Goal: Transaction & Acquisition: Purchase product/service

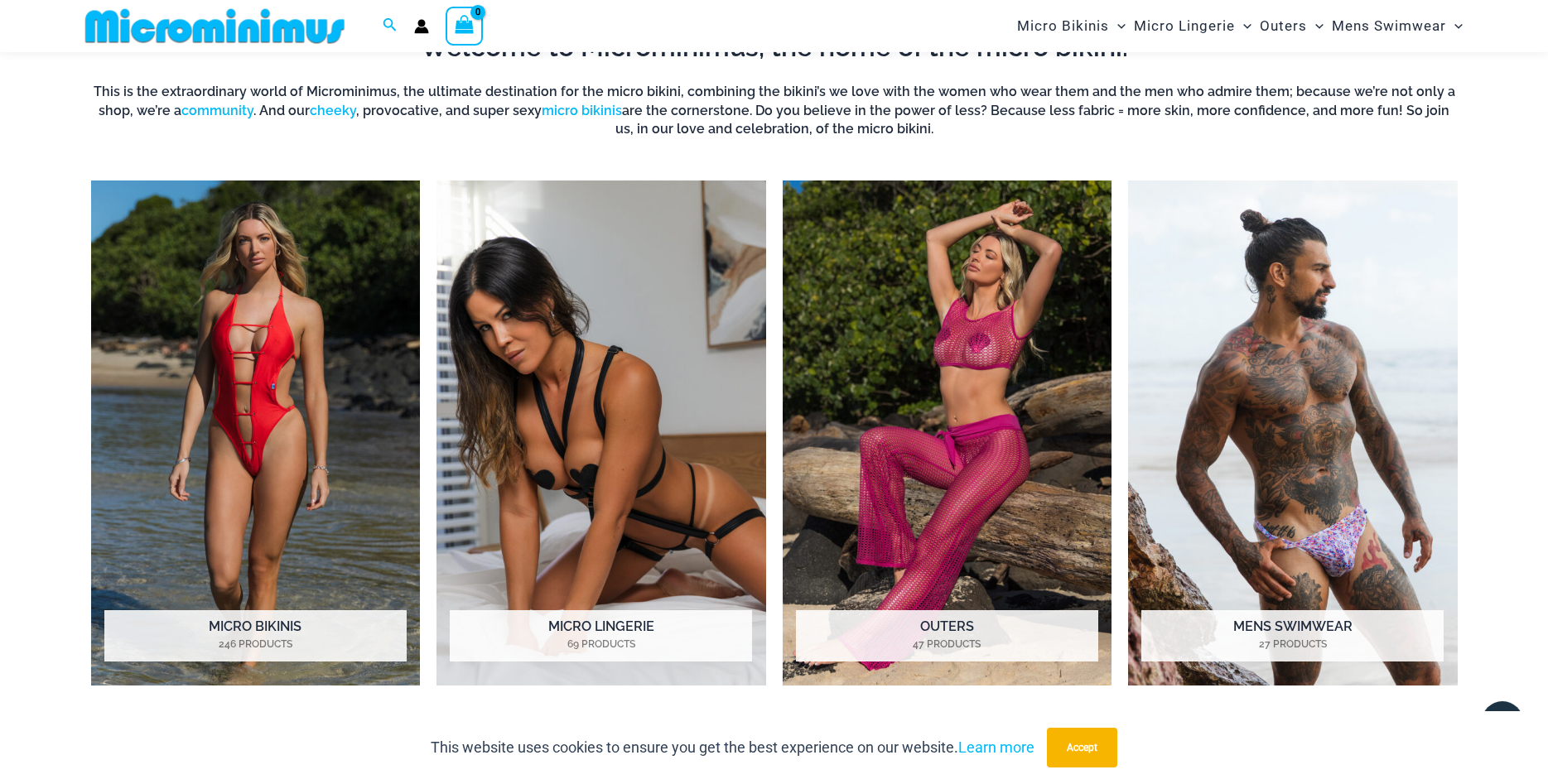
scroll to position [747, 0]
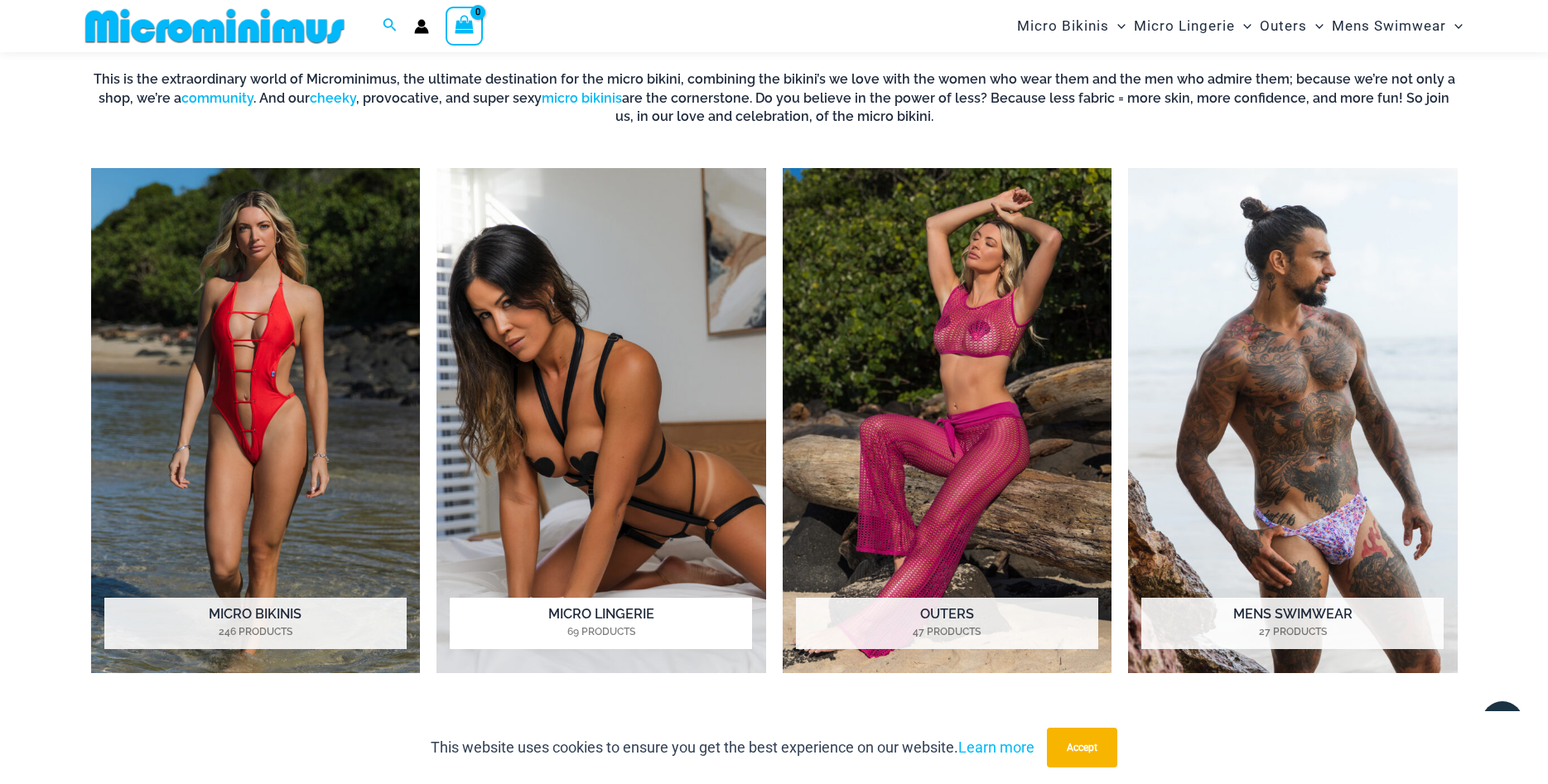
click at [614, 430] on img "Visit product category Micro Lingerie" at bounding box center [602, 420] width 330 height 506
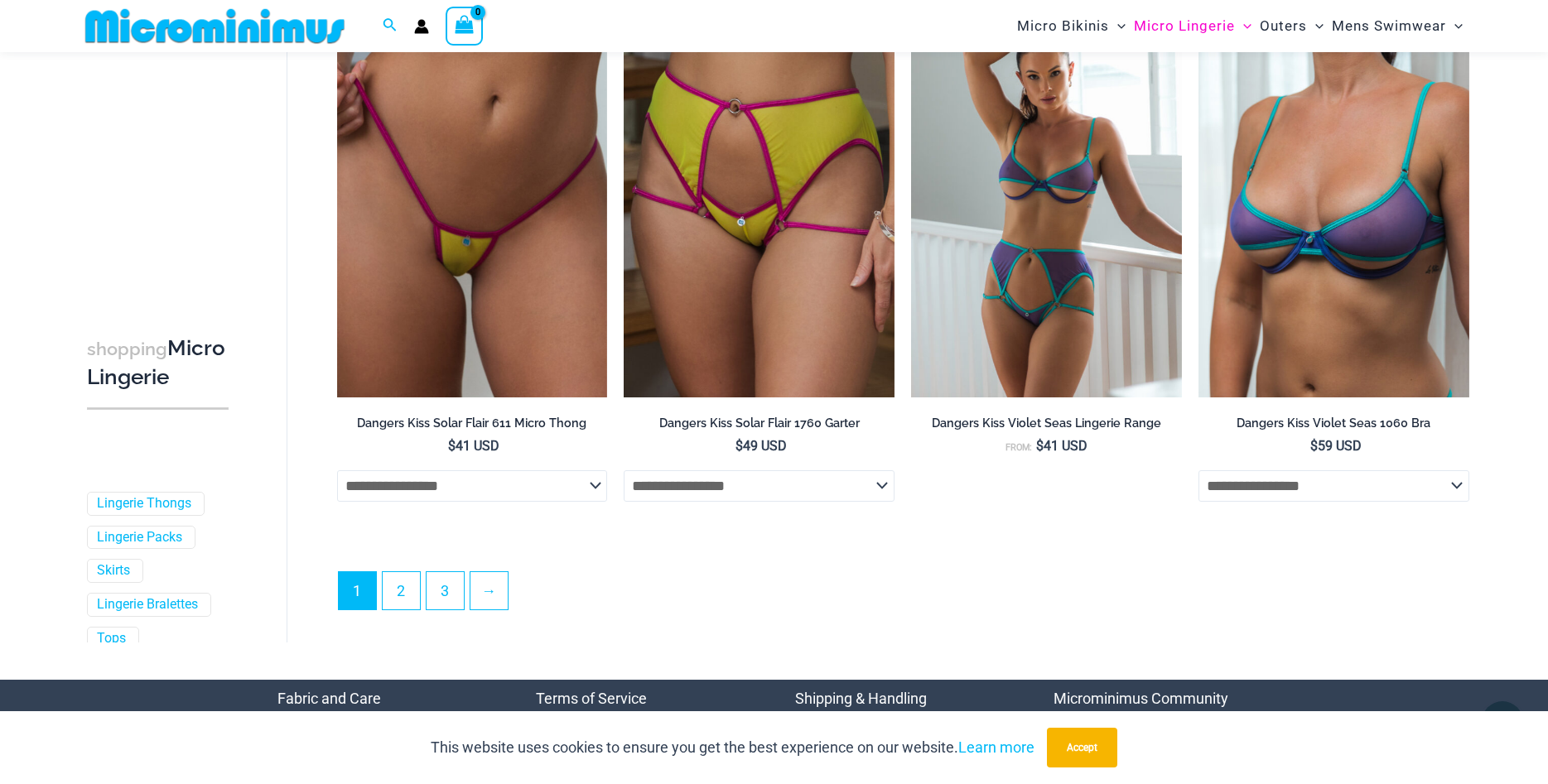
scroll to position [4463, 0]
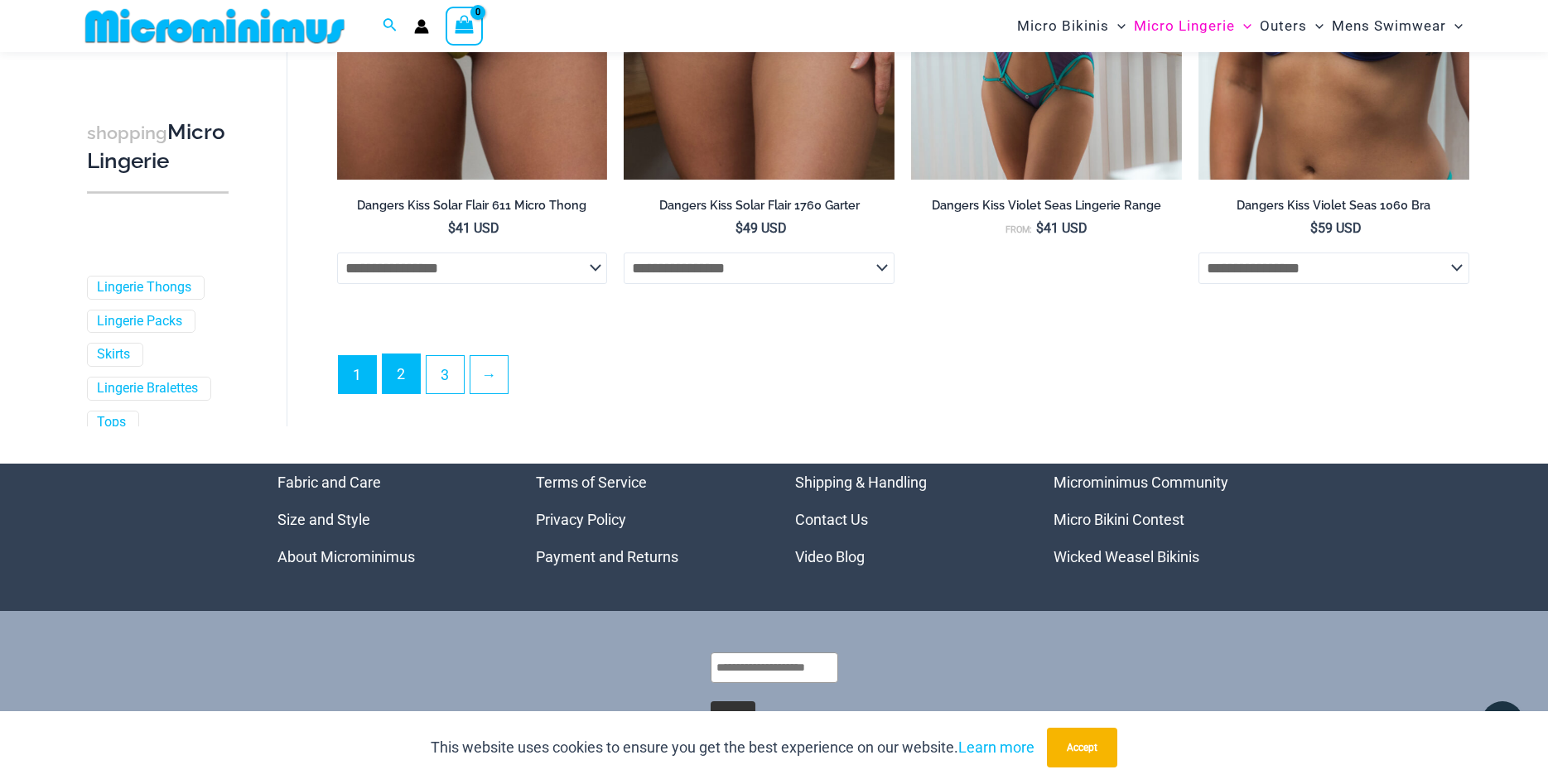
click at [405, 393] on link "2" at bounding box center [401, 373] width 37 height 39
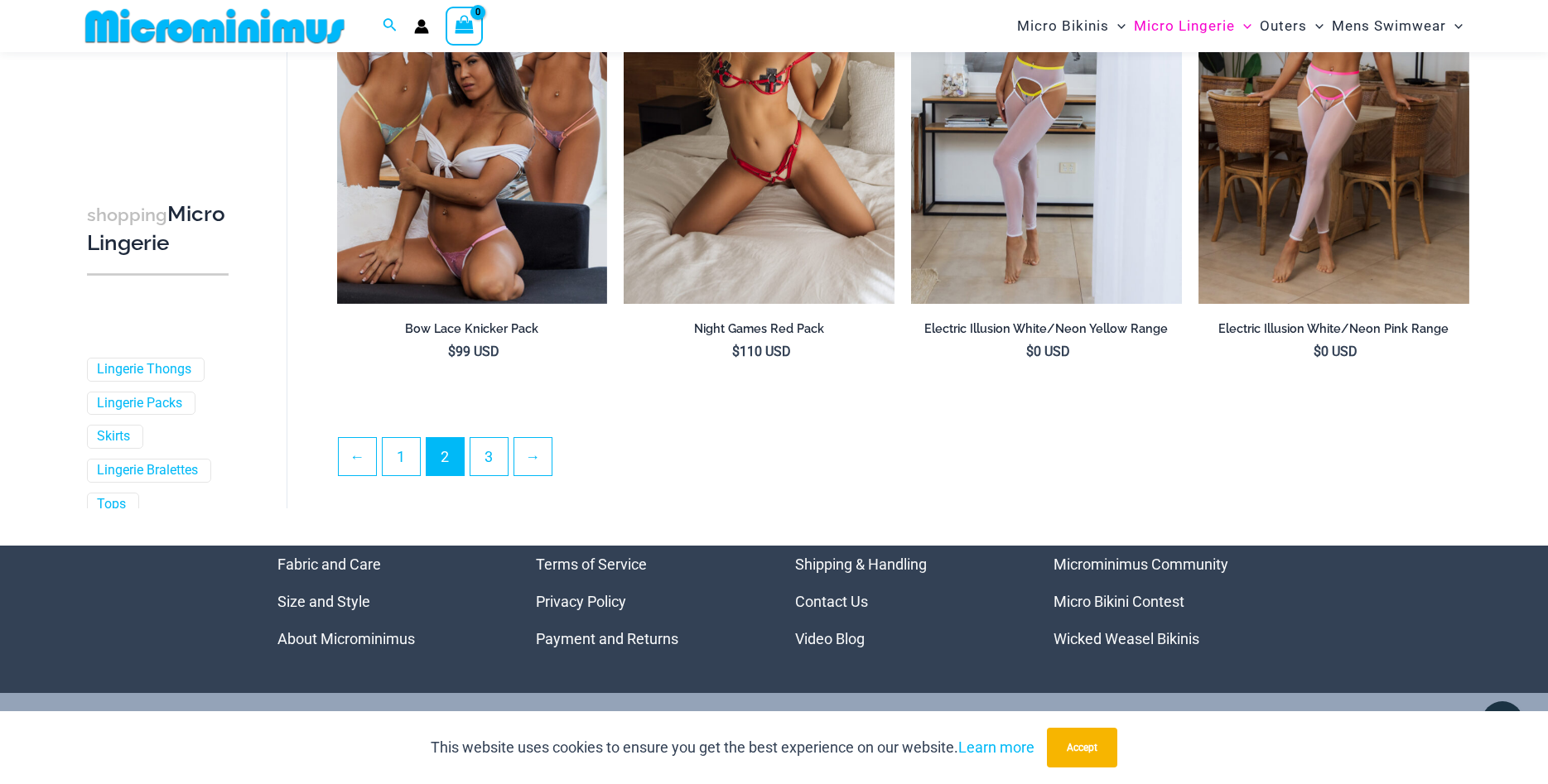
scroll to position [3956, 0]
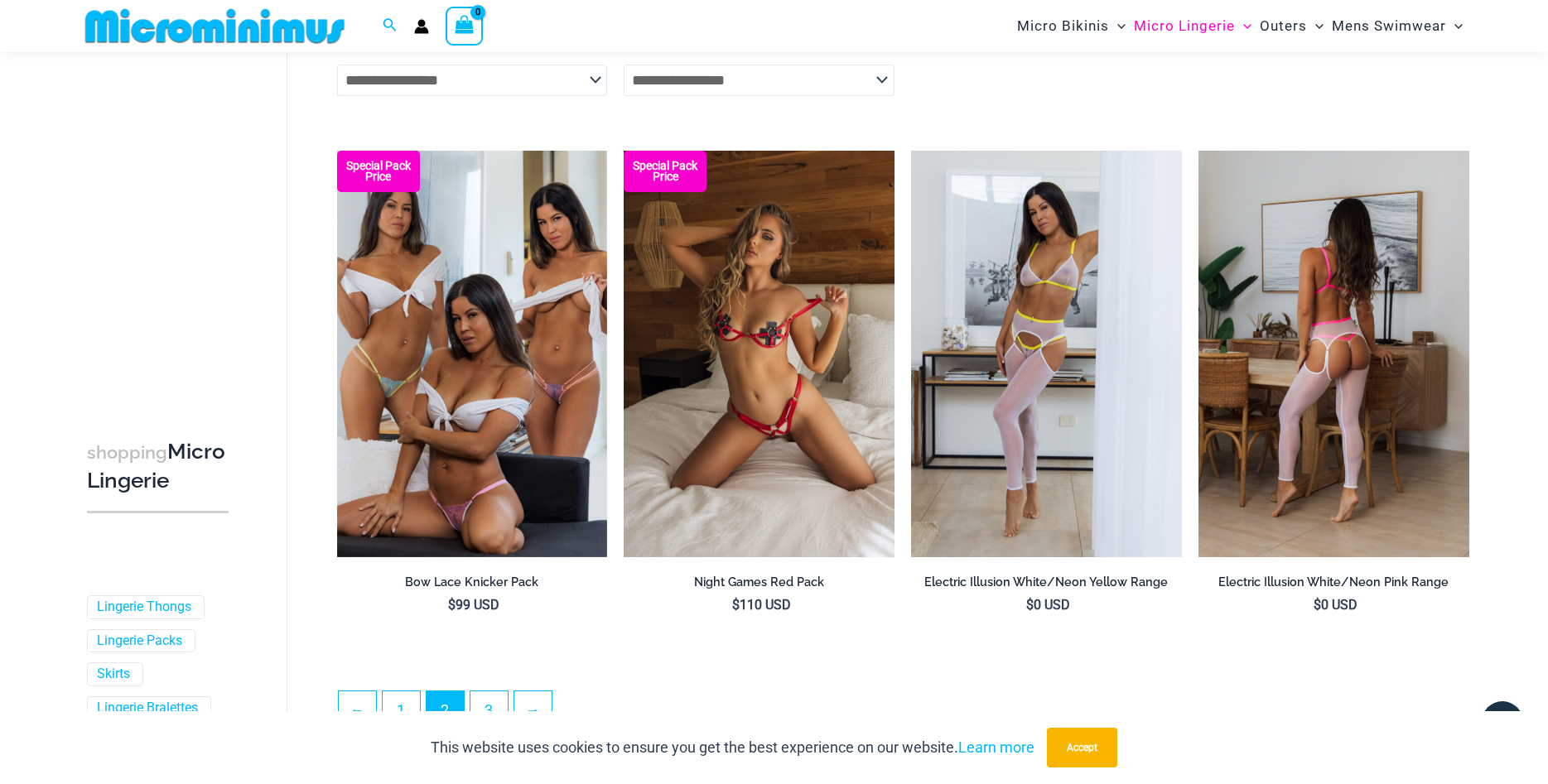
click at [1270, 337] on img at bounding box center [1334, 353] width 271 height 406
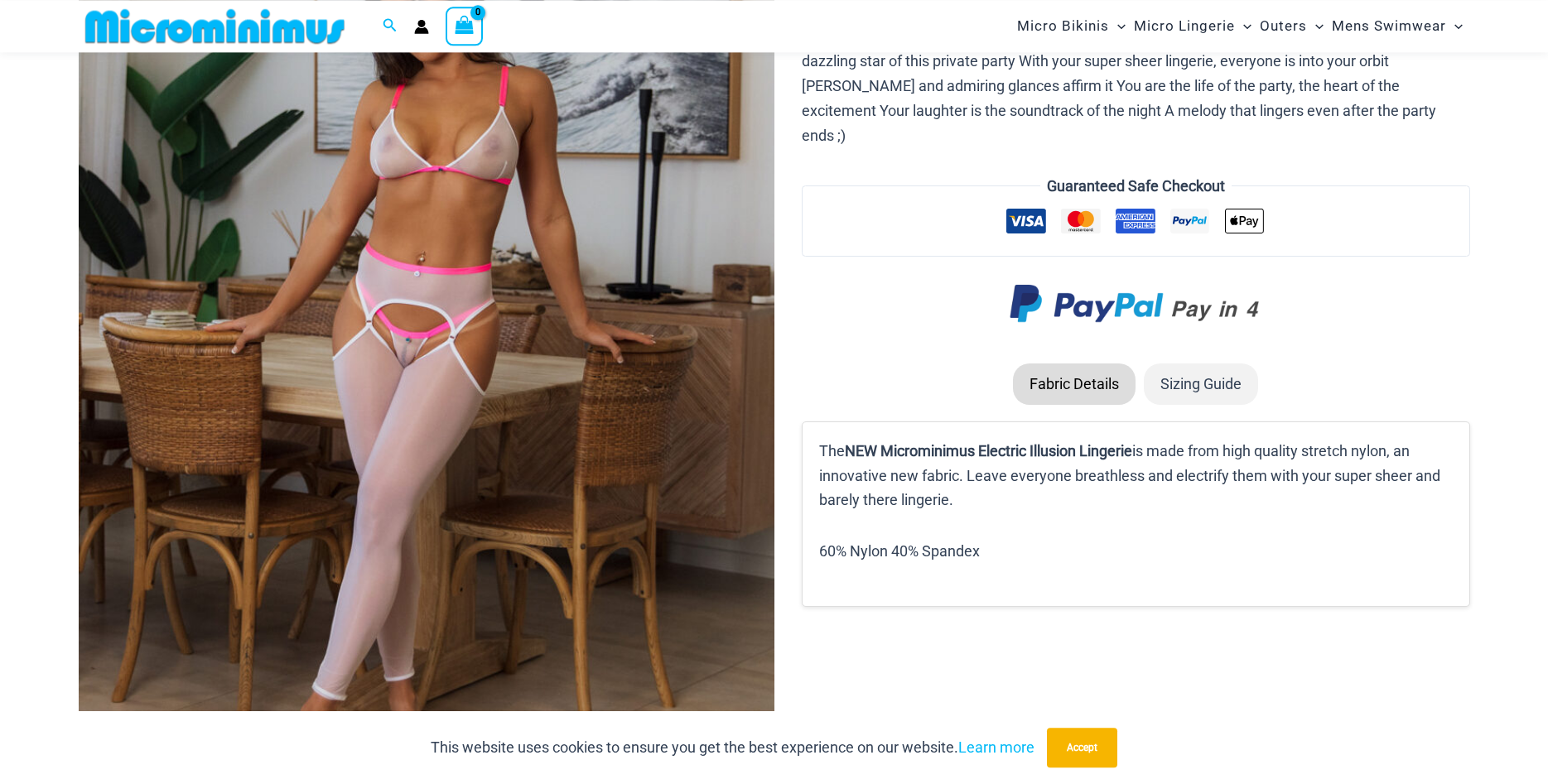
scroll to position [70, 0]
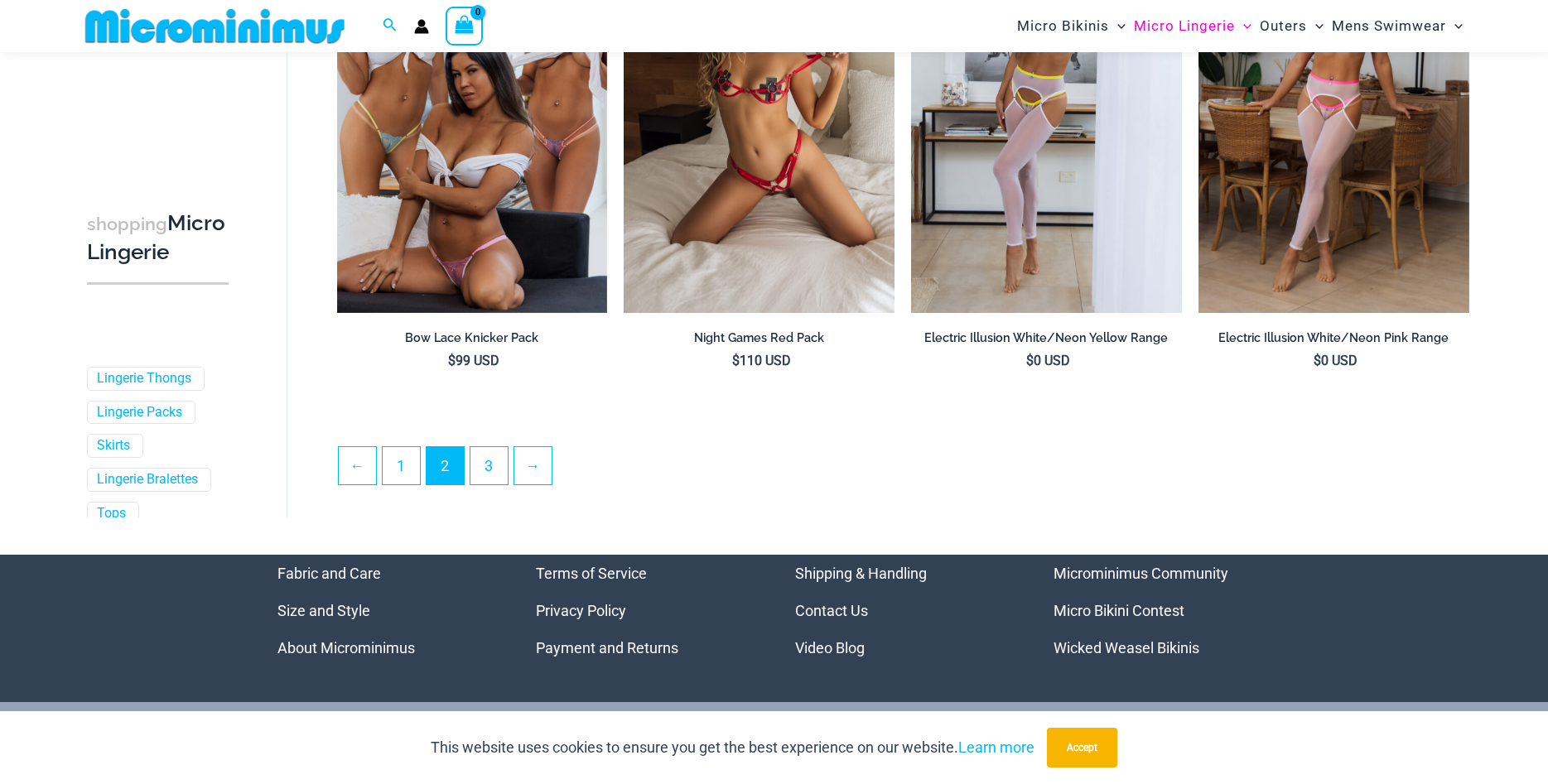
scroll to position [4200, 0]
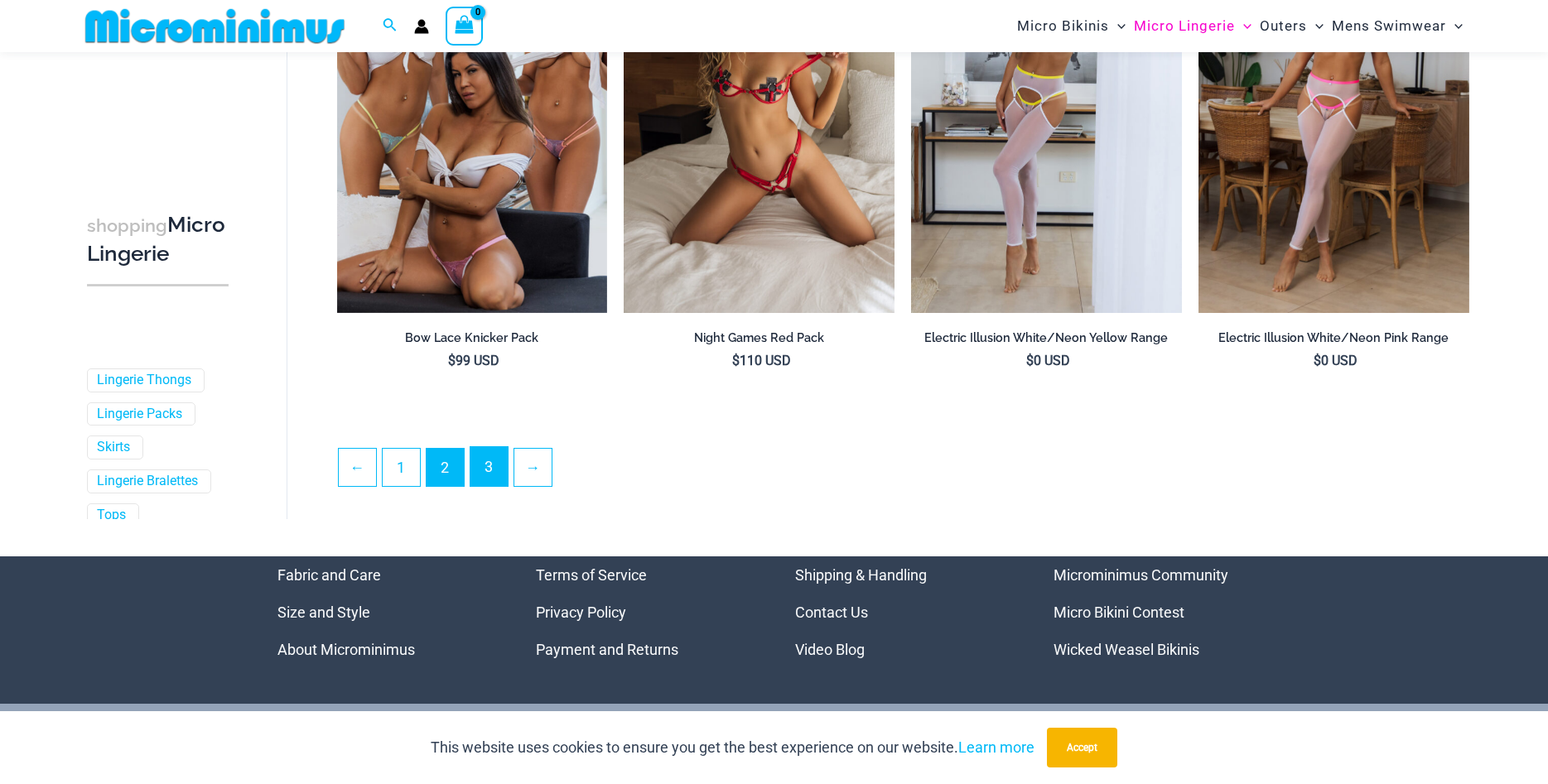
click at [499, 476] on link "3" at bounding box center [488, 466] width 37 height 39
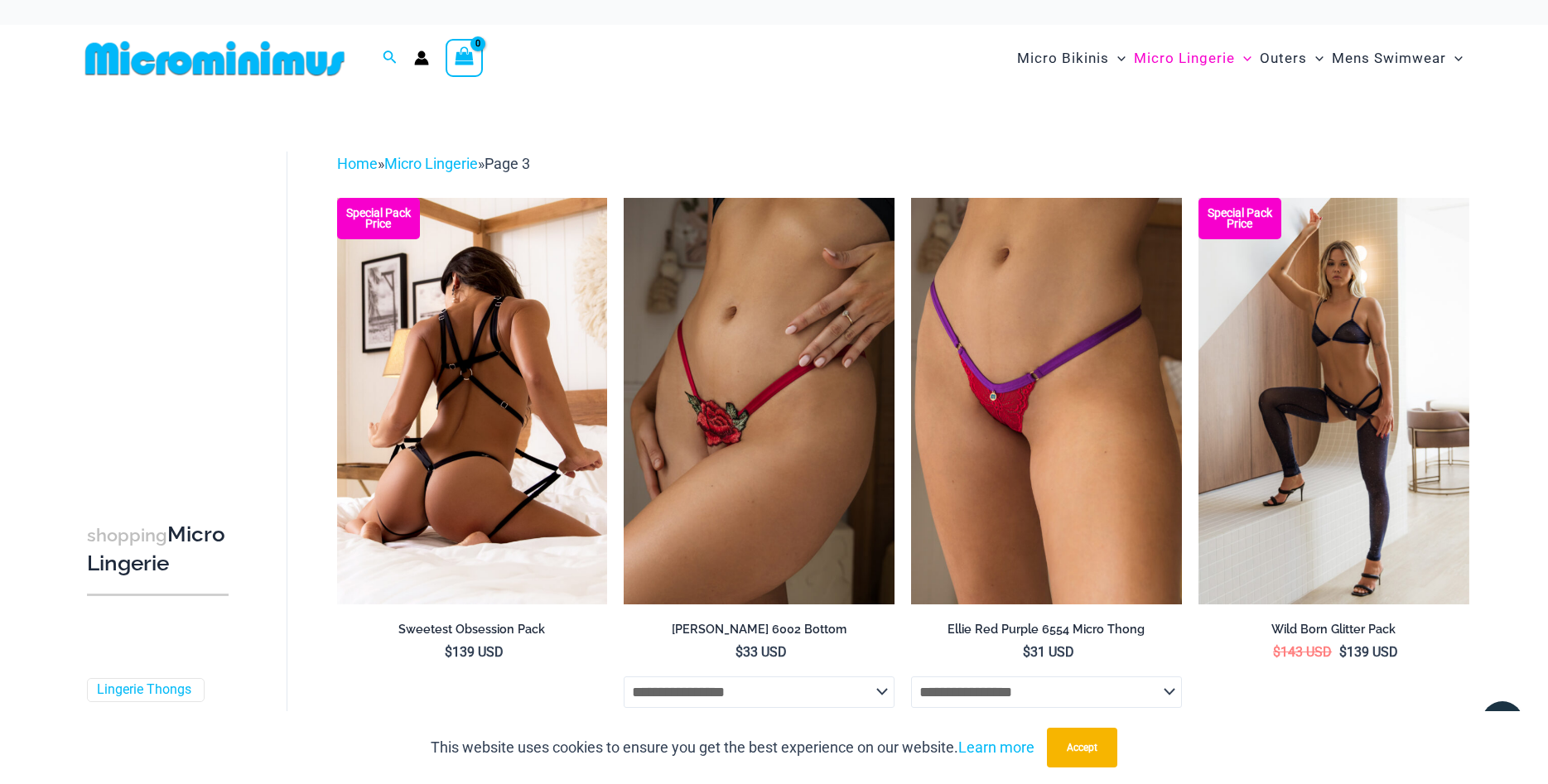
click at [412, 395] on img at bounding box center [472, 400] width 271 height 406
